Goal: Transaction & Acquisition: Purchase product/service

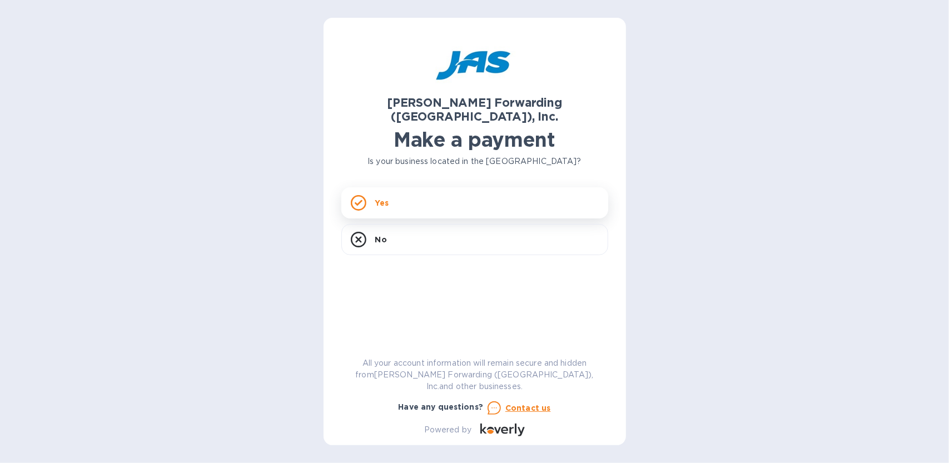
click at [447, 192] on div "Yes" at bounding box center [474, 202] width 267 height 31
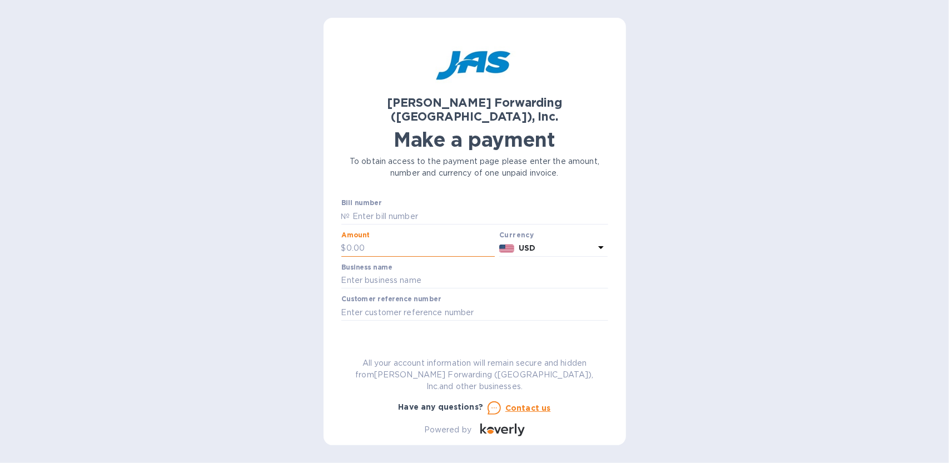
click at [392, 240] on input "text" at bounding box center [420, 248] width 149 height 17
drag, startPoint x: 385, startPoint y: 235, endPoint x: 307, endPoint y: 231, distance: 77.9
click at [307, 231] on div "[PERSON_NAME] Forwarding ([GEOGRAPHIC_DATA]), Inc. Make a payment To obtain acc…" at bounding box center [474, 231] width 949 height 463
click at [367, 208] on input "text" at bounding box center [479, 216] width 258 height 17
type input "DEN503318847"
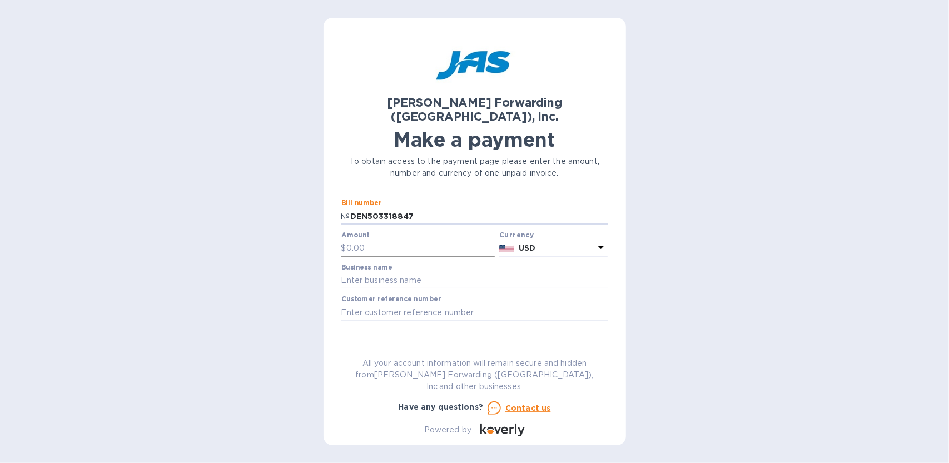
click at [372, 240] on input "text" at bounding box center [420, 248] width 149 height 17
type input "6,526.19"
type input "Proform Technologies Inc"
click at [477, 341] on span "Go to payment page" at bounding box center [474, 347] width 249 height 13
